Goal: Submit feedback/report problem

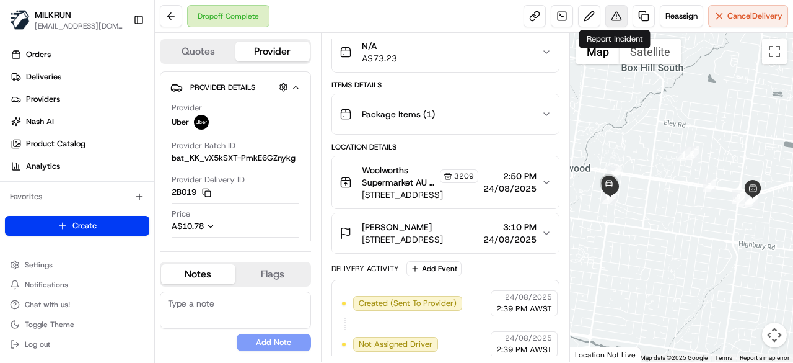
click at [620, 19] on button at bounding box center [617, 16] width 22 height 22
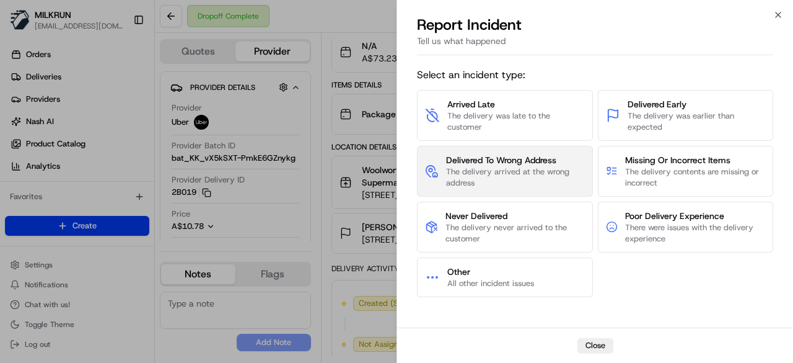
click at [501, 159] on span "Delivered To Wrong Address" at bounding box center [515, 160] width 139 height 12
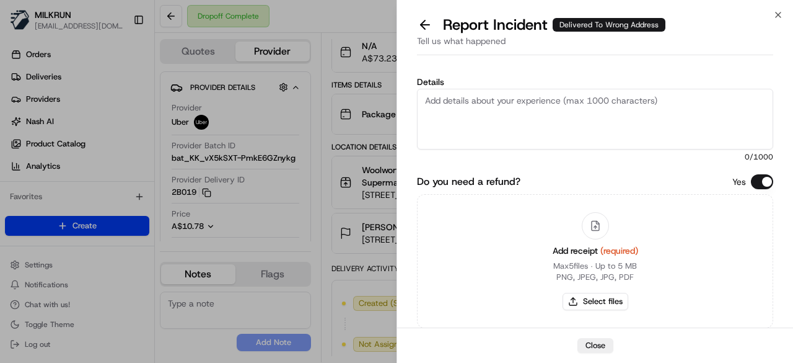
click at [480, 102] on textarea "Details" at bounding box center [595, 119] width 356 height 61
type textarea "Order was dropped off at the wrong location"
click at [585, 314] on div "Add receipt (required) Max 5 files ∙ Up to 5 MB PNG, JPEG, JPG, PDF Select files" at bounding box center [595, 261] width 105 height 113
click at [582, 301] on button "Select files" at bounding box center [596, 301] width 66 height 17
type input "C:\fakepath\Screenshot 2025-08-24 165123.png"
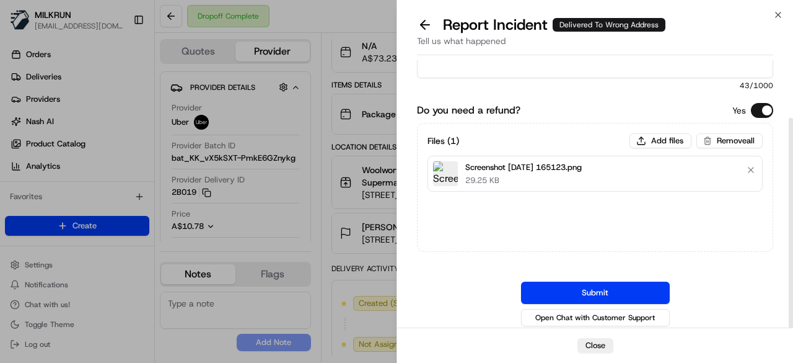
scroll to position [74, 0]
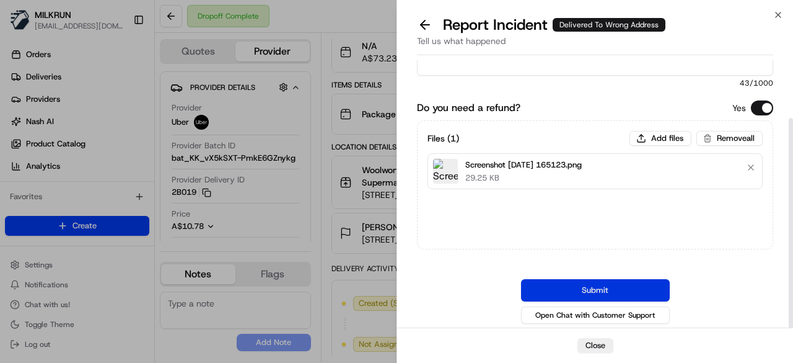
click at [590, 288] on button "Submit" at bounding box center [595, 290] width 149 height 22
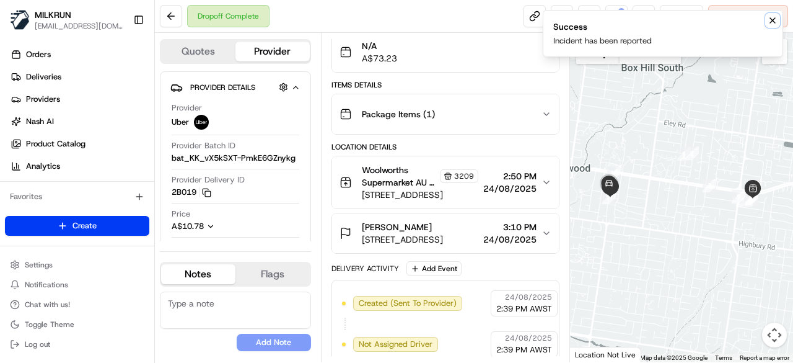
click at [776, 20] on icon "Notifications (F8)" at bounding box center [773, 20] width 10 height 10
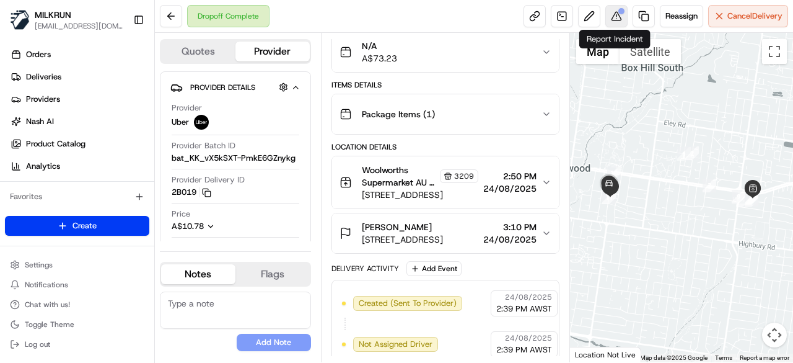
click at [616, 18] on button at bounding box center [617, 16] width 22 height 22
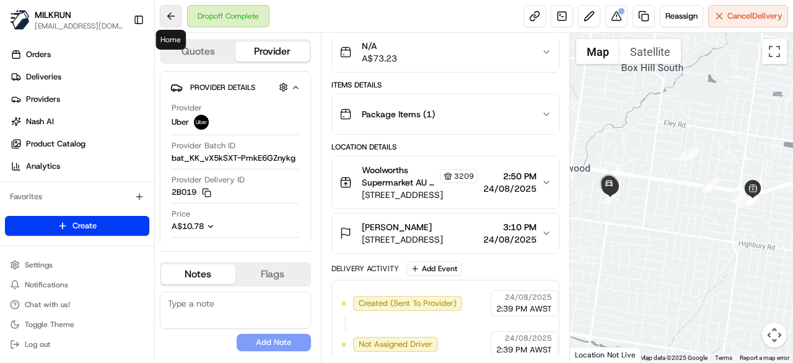
click at [173, 11] on button at bounding box center [171, 16] width 22 height 22
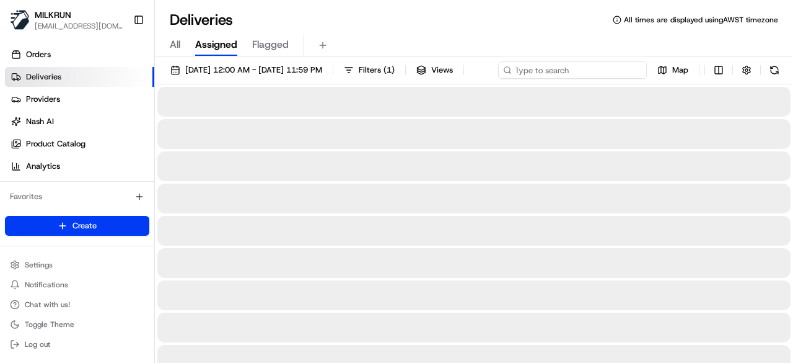
click at [563, 75] on div "24/08/2025 12:00 AM - 24/08/2025 11:59 PM Filters ( 1 ) Views Map" at bounding box center [474, 72] width 638 height 23
paste input "8fb1c79e-ec55-49e2-b1d2-22f8b12efa28"
type input "8fb1c79e-ec55-49e2-b1d2-22f8b12efa28"
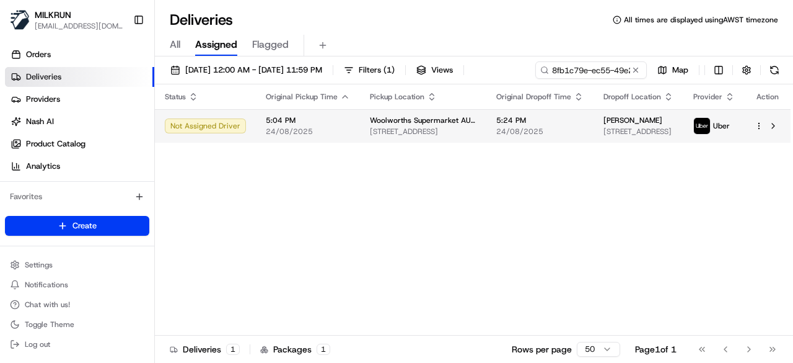
click at [528, 139] on td "5:24 PM 24/08/2025" at bounding box center [540, 125] width 107 height 33
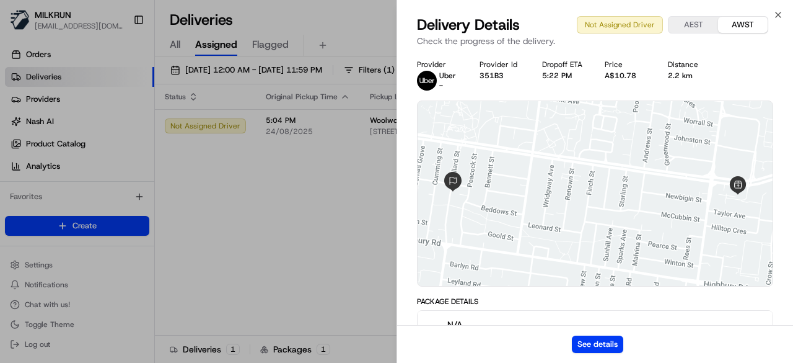
click at [606, 333] on div "See details" at bounding box center [595, 344] width 396 height 38
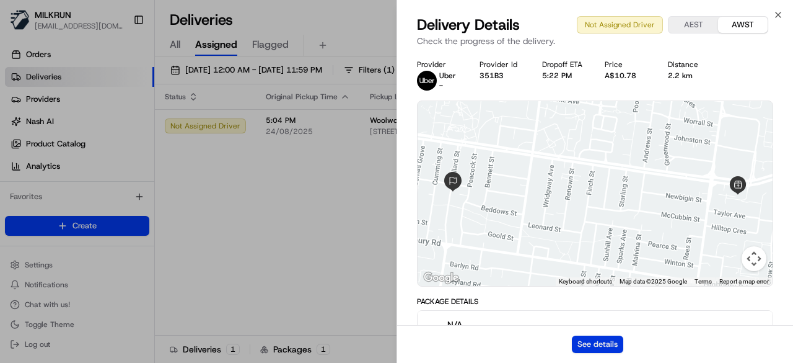
click at [607, 344] on button "See details" at bounding box center [597, 343] width 51 height 17
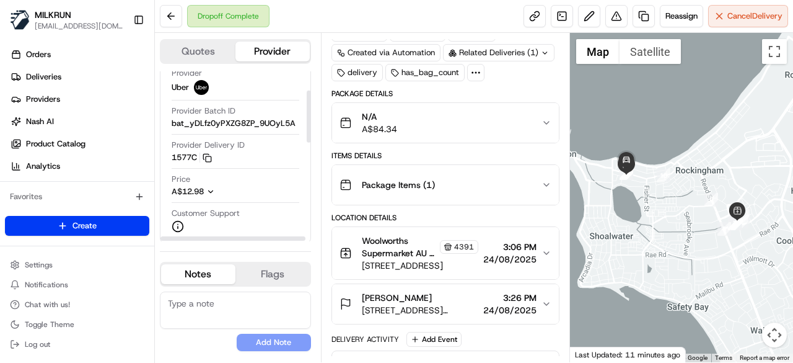
scroll to position [62, 0]
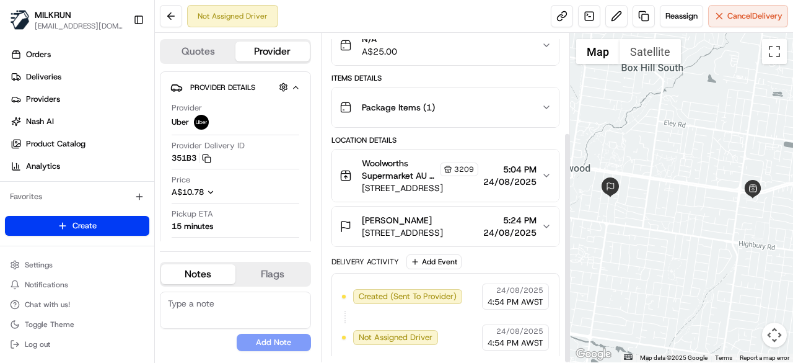
scroll to position [140, 0]
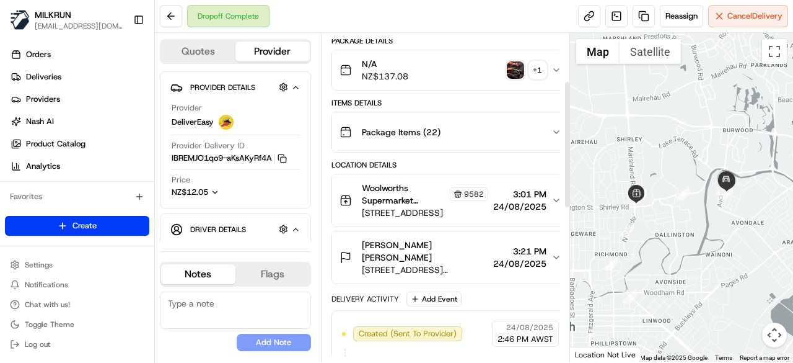
scroll to position [124, 0]
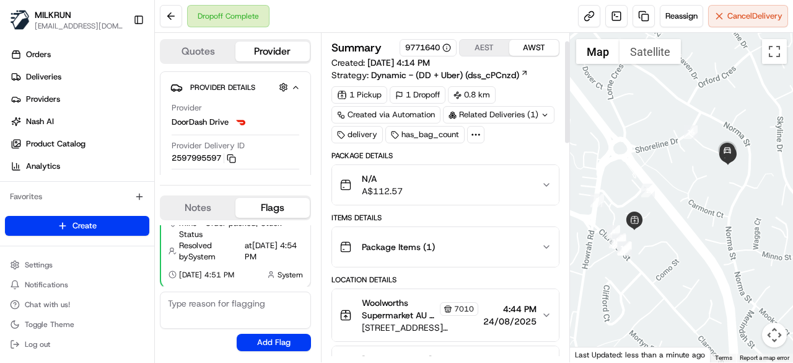
scroll to position [62, 0]
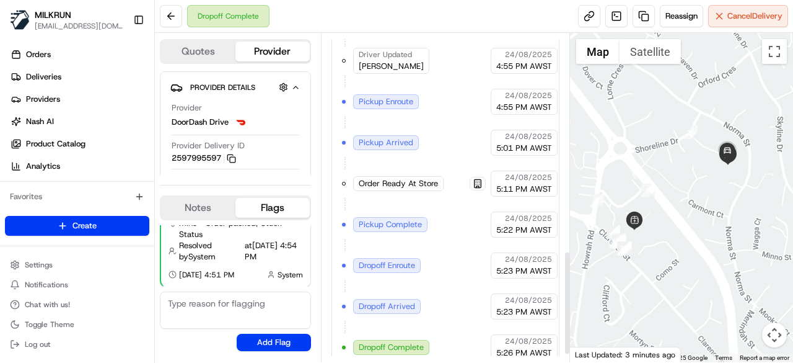
scroll to position [707, 0]
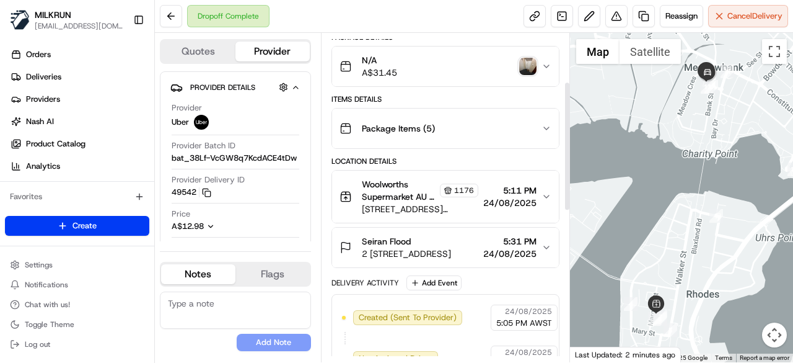
scroll to position [124, 0]
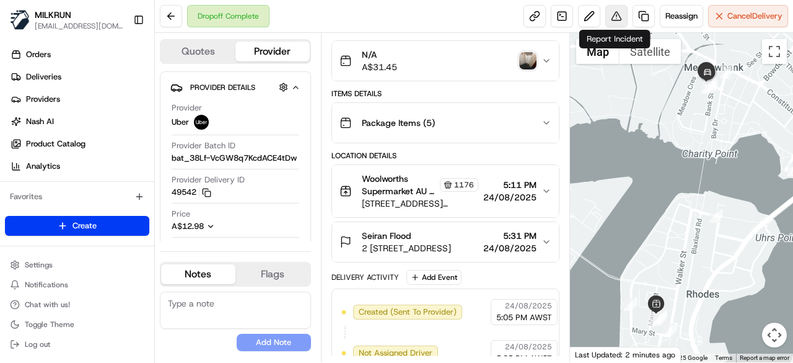
click at [611, 14] on button at bounding box center [617, 16] width 22 height 22
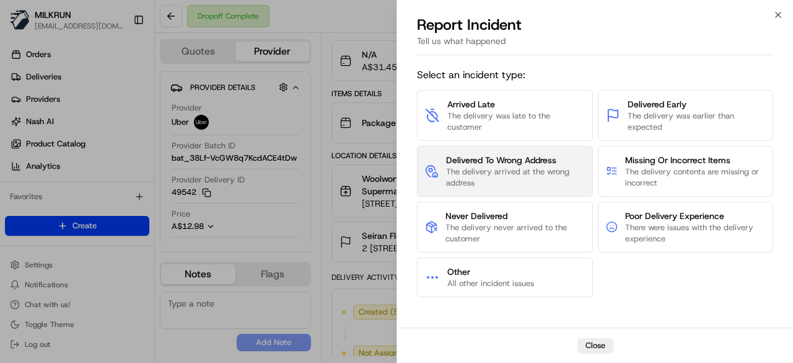
click at [501, 170] on span "The delivery arrived at the wrong address" at bounding box center [515, 177] width 139 height 22
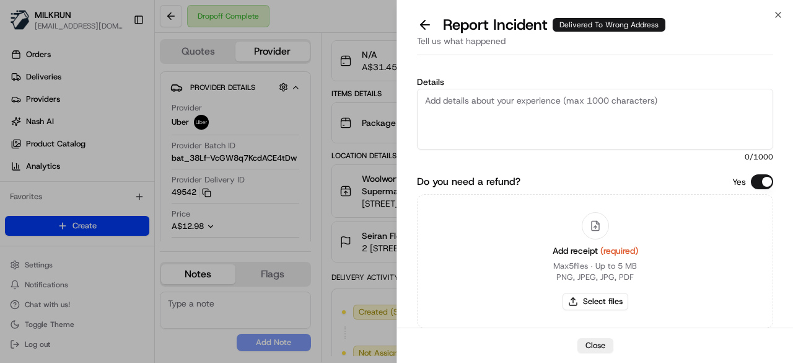
click at [537, 86] on div "Details 0 /1000" at bounding box center [595, 119] width 356 height 84
click at [537, 116] on textarea "Details" at bounding box center [595, 119] width 356 height 61
type textarea "Order was delivered to houses away from the customer's address"
click at [580, 289] on div "Add receipt (required) Max 5 files ∙ Up to 5 MB PNG, JPEG, JPG, PDF Select files" at bounding box center [595, 261] width 105 height 113
click at [583, 296] on button "Select files" at bounding box center [596, 301] width 66 height 17
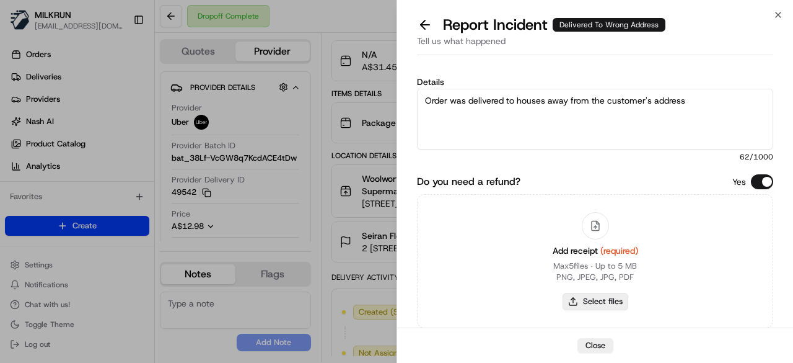
type input "C:\fakepath\Screenshot 2025-08-24 173851.png"
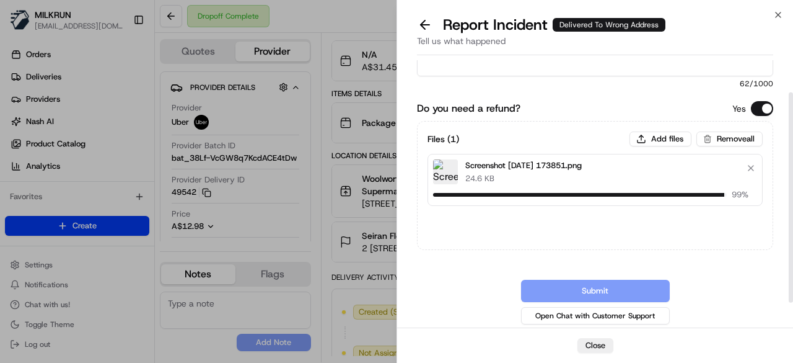
scroll to position [74, 0]
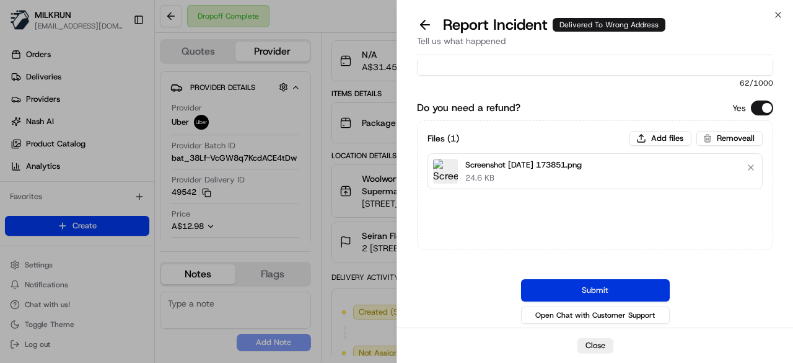
click at [581, 288] on button "Submit" at bounding box center [595, 290] width 149 height 22
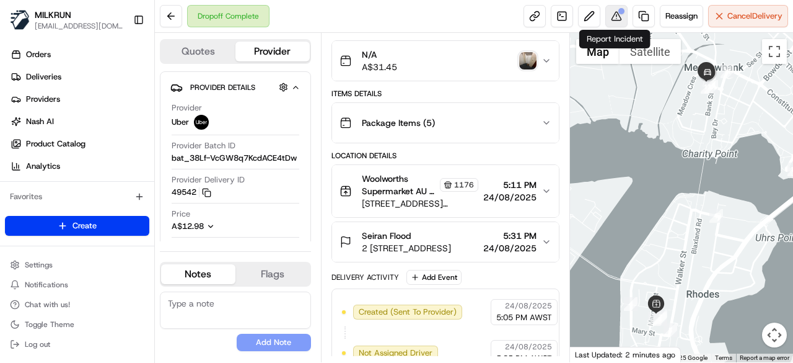
click at [617, 22] on button at bounding box center [617, 16] width 22 height 22
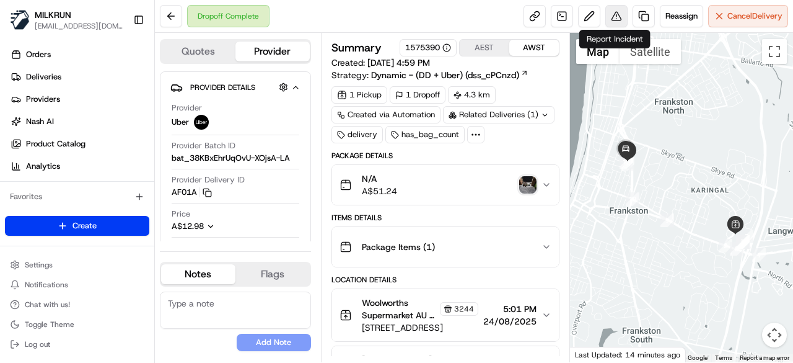
click at [610, 19] on button at bounding box center [617, 16] width 22 height 22
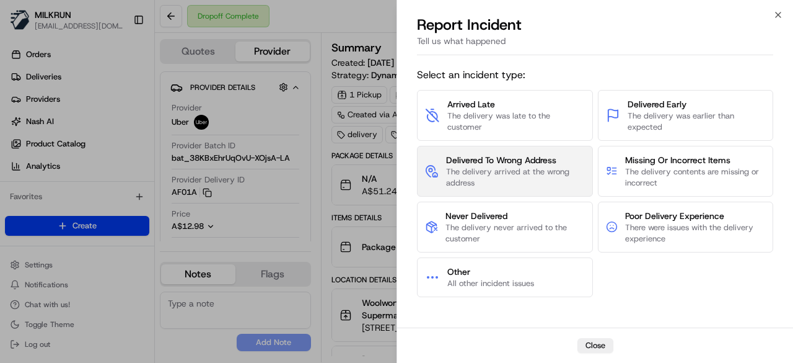
click at [547, 186] on span "The delivery arrived at the wrong address" at bounding box center [515, 177] width 139 height 22
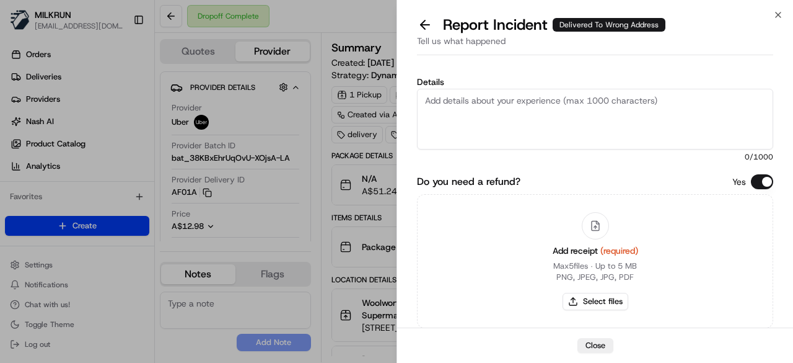
click at [540, 113] on textarea "Details" at bounding box center [595, 119] width 356 height 61
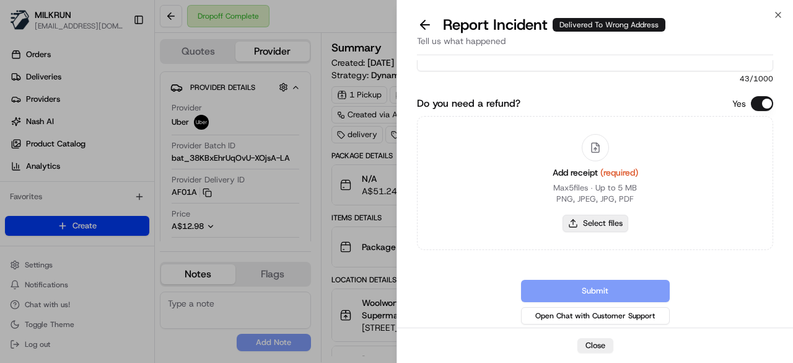
type textarea "Order was dropped off at the wrong location"
click at [598, 224] on button "Select files" at bounding box center [596, 222] width 66 height 17
type input "C:\fakepath\Screenshot 2025-08-24 175011.png"
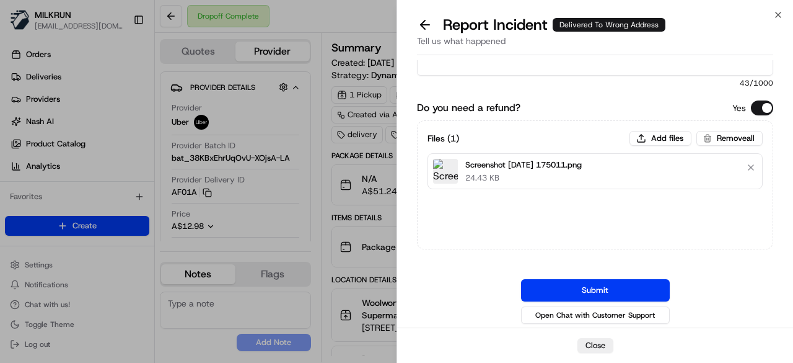
click at [596, 287] on button "Submit" at bounding box center [595, 290] width 149 height 22
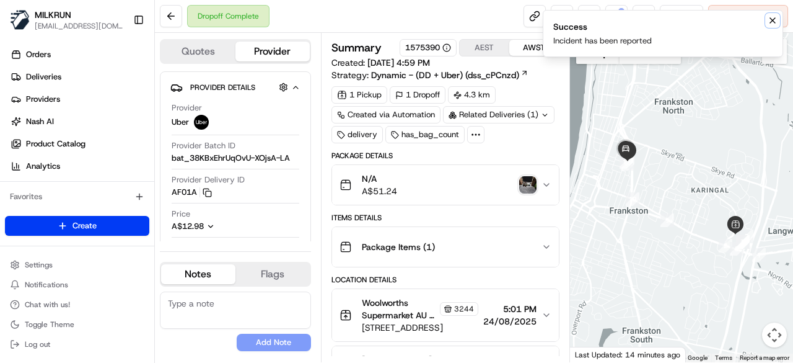
click at [775, 17] on icon "Notifications (F8)" at bounding box center [773, 20] width 10 height 10
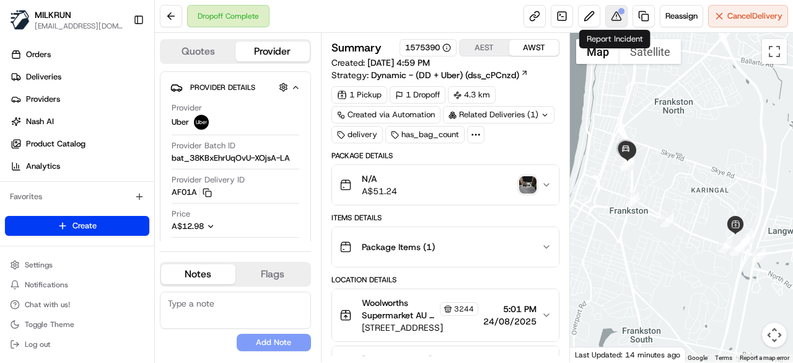
click at [622, 15] on button at bounding box center [617, 16] width 22 height 22
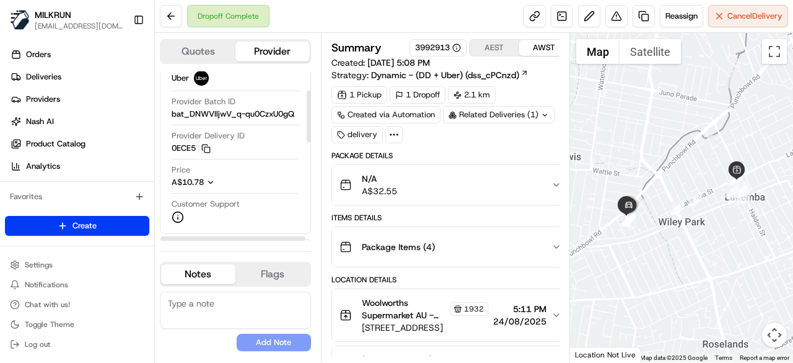
scroll to position [62, 0]
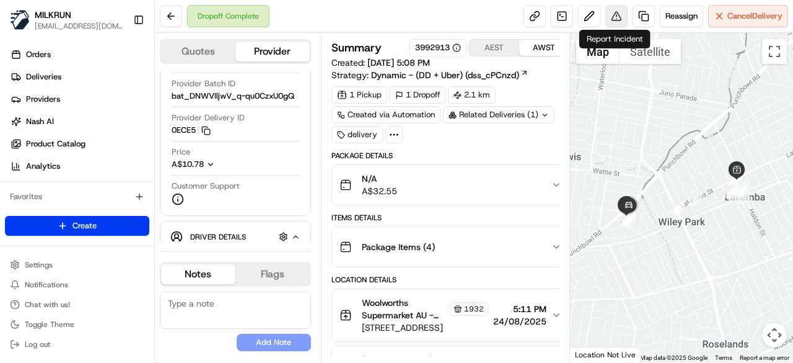
click at [609, 24] on button at bounding box center [617, 16] width 22 height 22
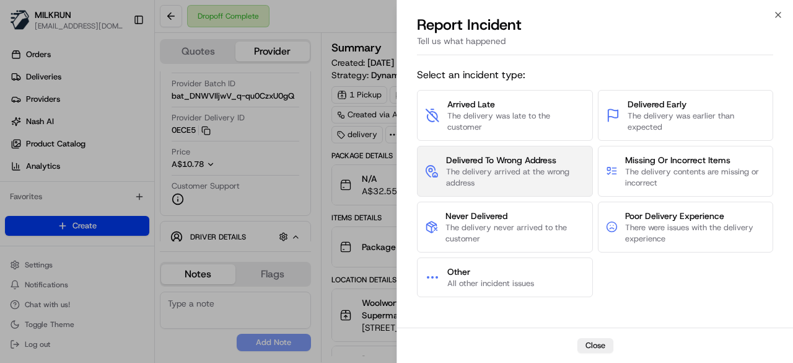
click at [507, 169] on span "The delivery arrived at the wrong address" at bounding box center [515, 177] width 139 height 22
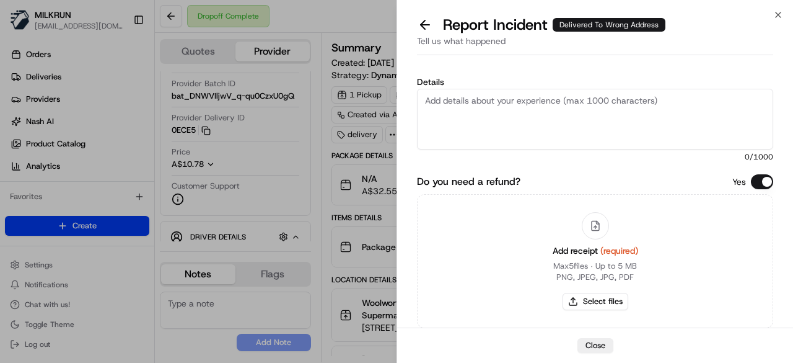
click at [522, 122] on textarea "Details" at bounding box center [595, 119] width 356 height 61
type textarea "Order was dropped off at the wrong location"
click at [590, 306] on button "Select files" at bounding box center [596, 301] width 66 height 17
type input "C:\fakepath\Screenshot [DATE] 181719.png"
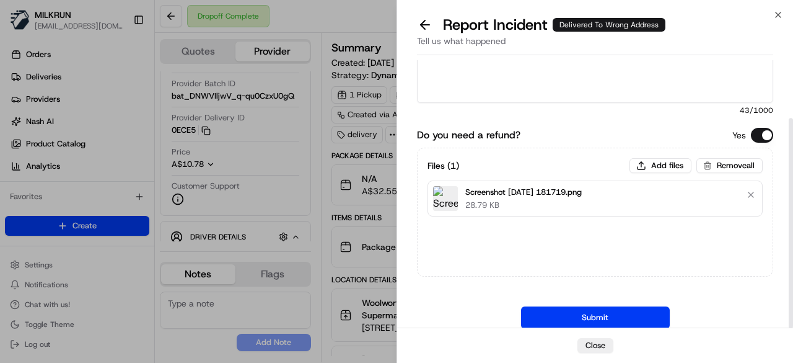
scroll to position [74, 0]
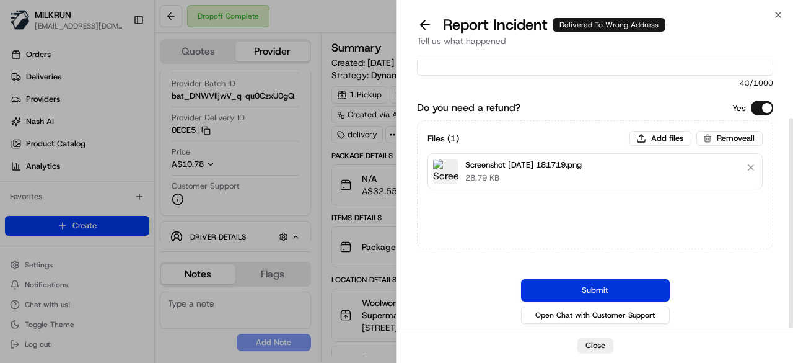
click at [589, 282] on button "Submit" at bounding box center [595, 290] width 149 height 22
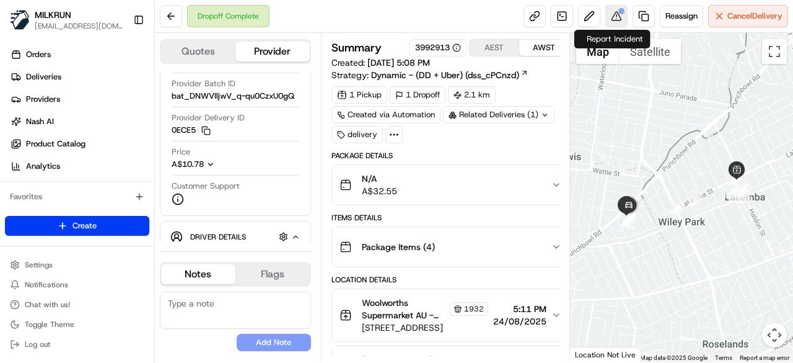
click at [615, 18] on button at bounding box center [617, 16] width 22 height 22
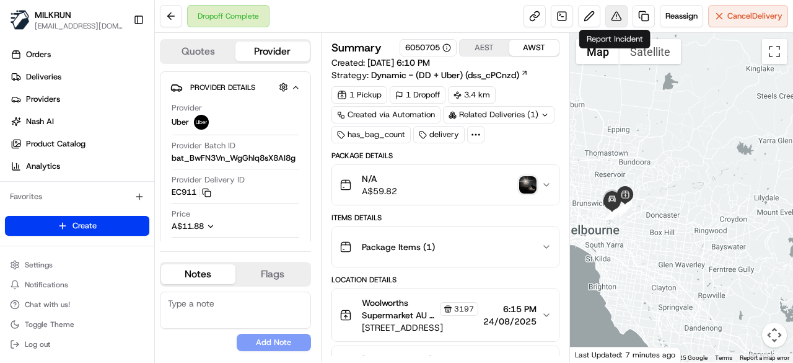
click at [619, 13] on button at bounding box center [617, 16] width 22 height 22
click at [620, 15] on button at bounding box center [617, 16] width 22 height 22
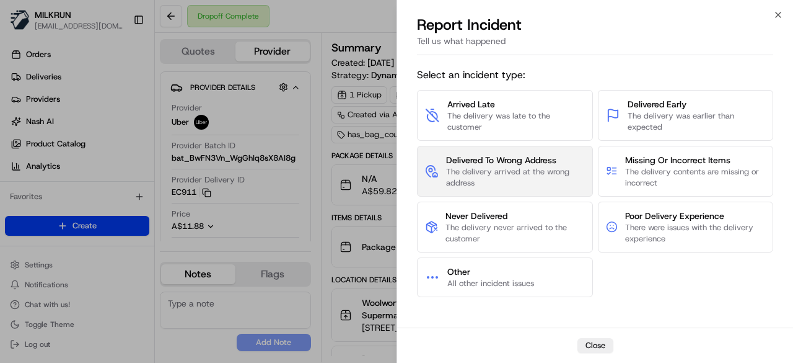
click at [526, 174] on span "The delivery arrived at the wrong address" at bounding box center [515, 177] width 139 height 22
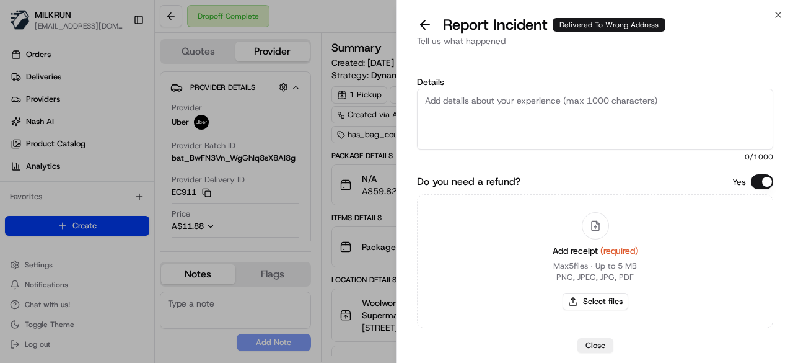
click at [605, 313] on div "Add receipt (required) Max 5 files ∙ Up to 5 MB PNG, JPEG, JPG, PDF Select files" at bounding box center [595, 261] width 105 height 113
drag, startPoint x: 601, startPoint y: 305, endPoint x: 430, endPoint y: 240, distance: 183.0
click at [442, 252] on div "Add receipt (required) Max 5 files ∙ Up to 5 MB PNG, JPEG, JPG, PDF Select files" at bounding box center [595, 261] width 356 height 134
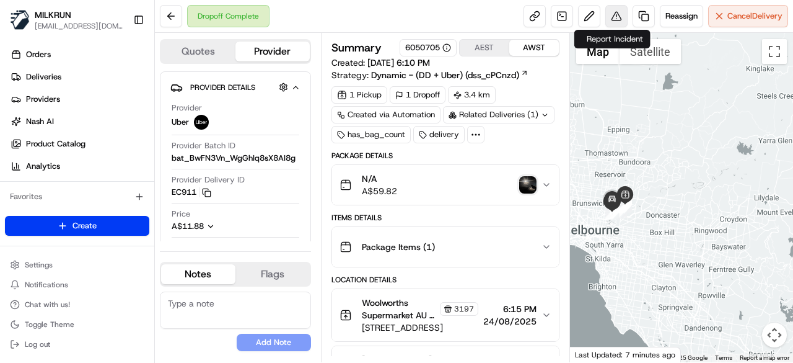
click at [607, 14] on button at bounding box center [617, 16] width 22 height 22
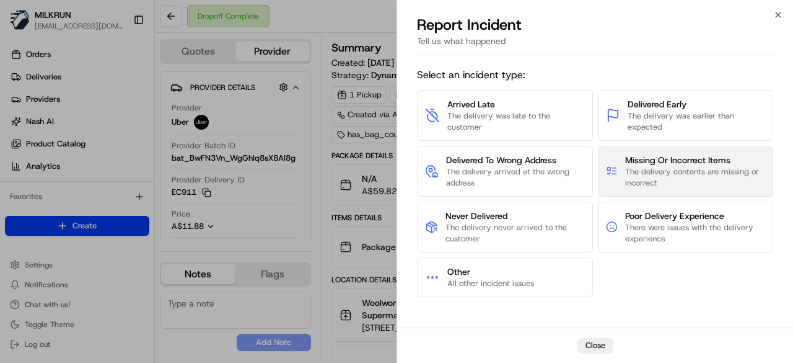
click at [660, 182] on span "The delivery contents are missing or incorrect" at bounding box center [695, 177] width 140 height 22
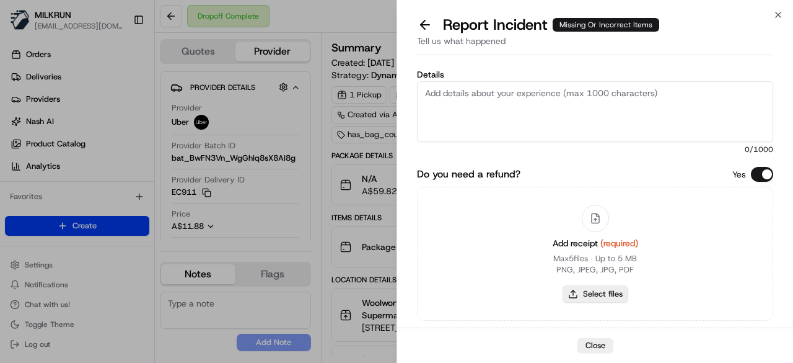
click at [583, 291] on button "Select files" at bounding box center [596, 293] width 66 height 17
type input "C:\fakepath\Screenshot [DATE] 184816.png"
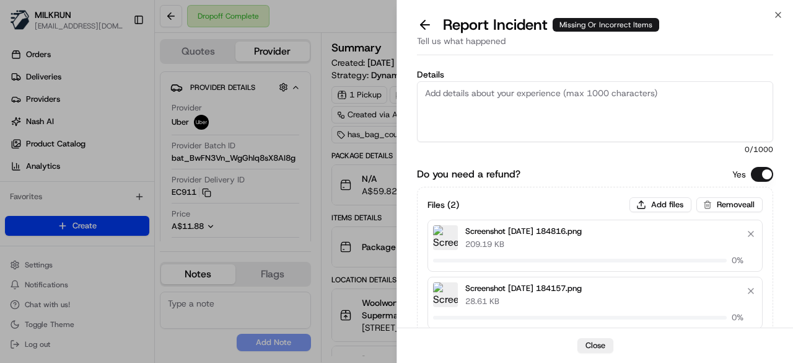
click at [497, 94] on textarea "Details" at bounding box center [595, 111] width 356 height 61
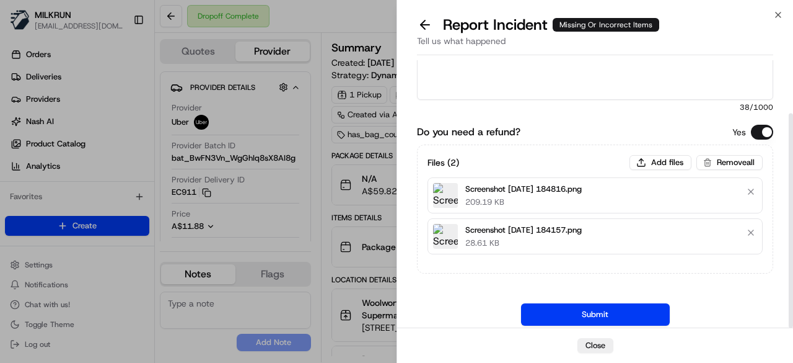
scroll to position [66, 0]
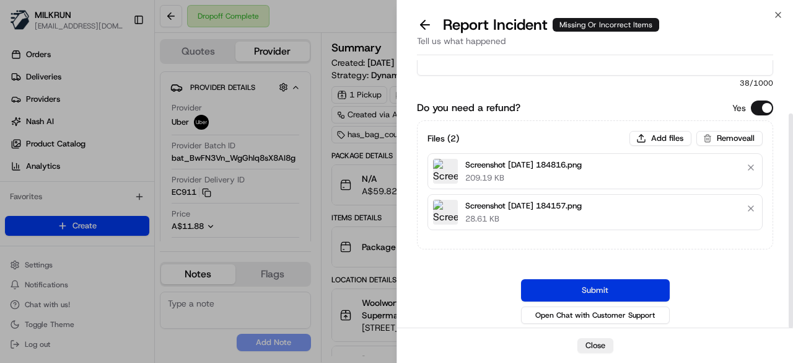
type textarea "Customer received someone else's order"
click at [591, 286] on button "Submit" at bounding box center [595, 290] width 149 height 22
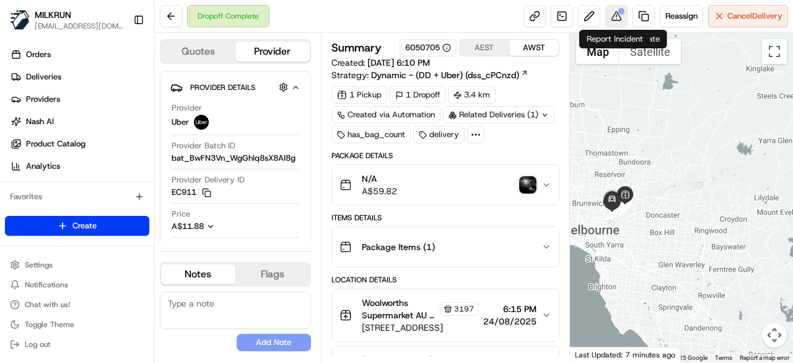
click at [615, 14] on button at bounding box center [617, 16] width 22 height 22
